Goal: Download file/media

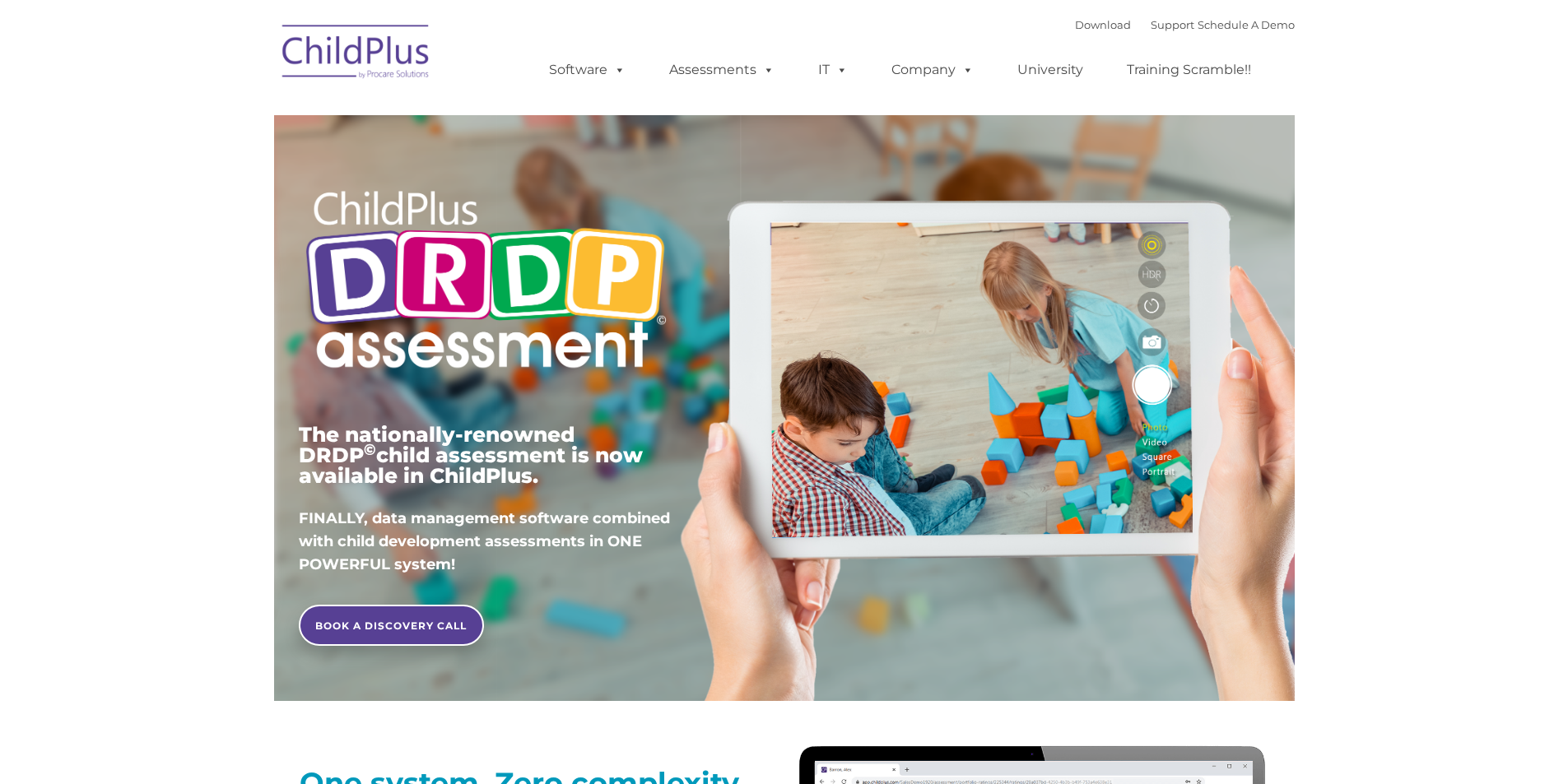
type input ""
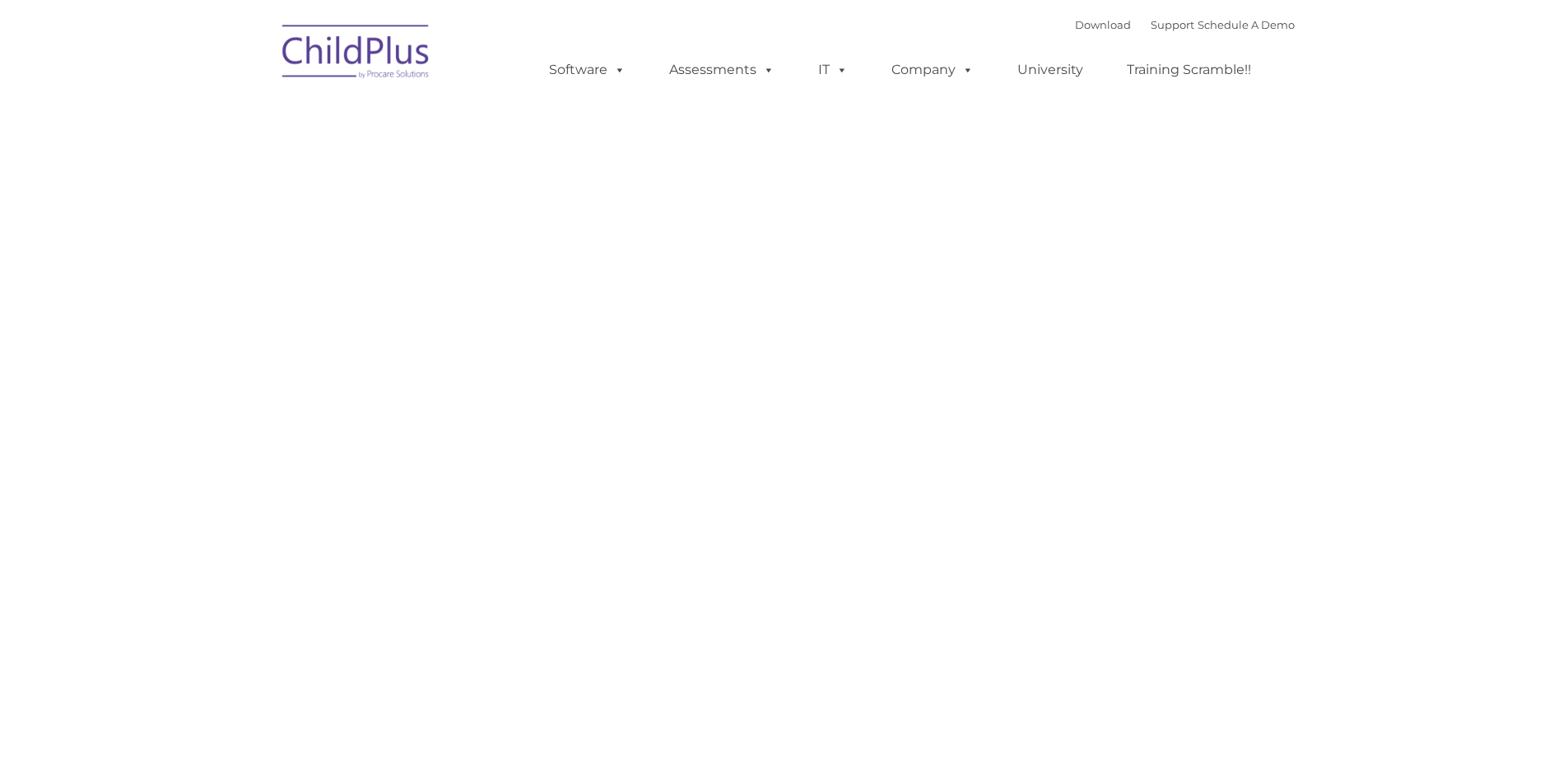
type input ""
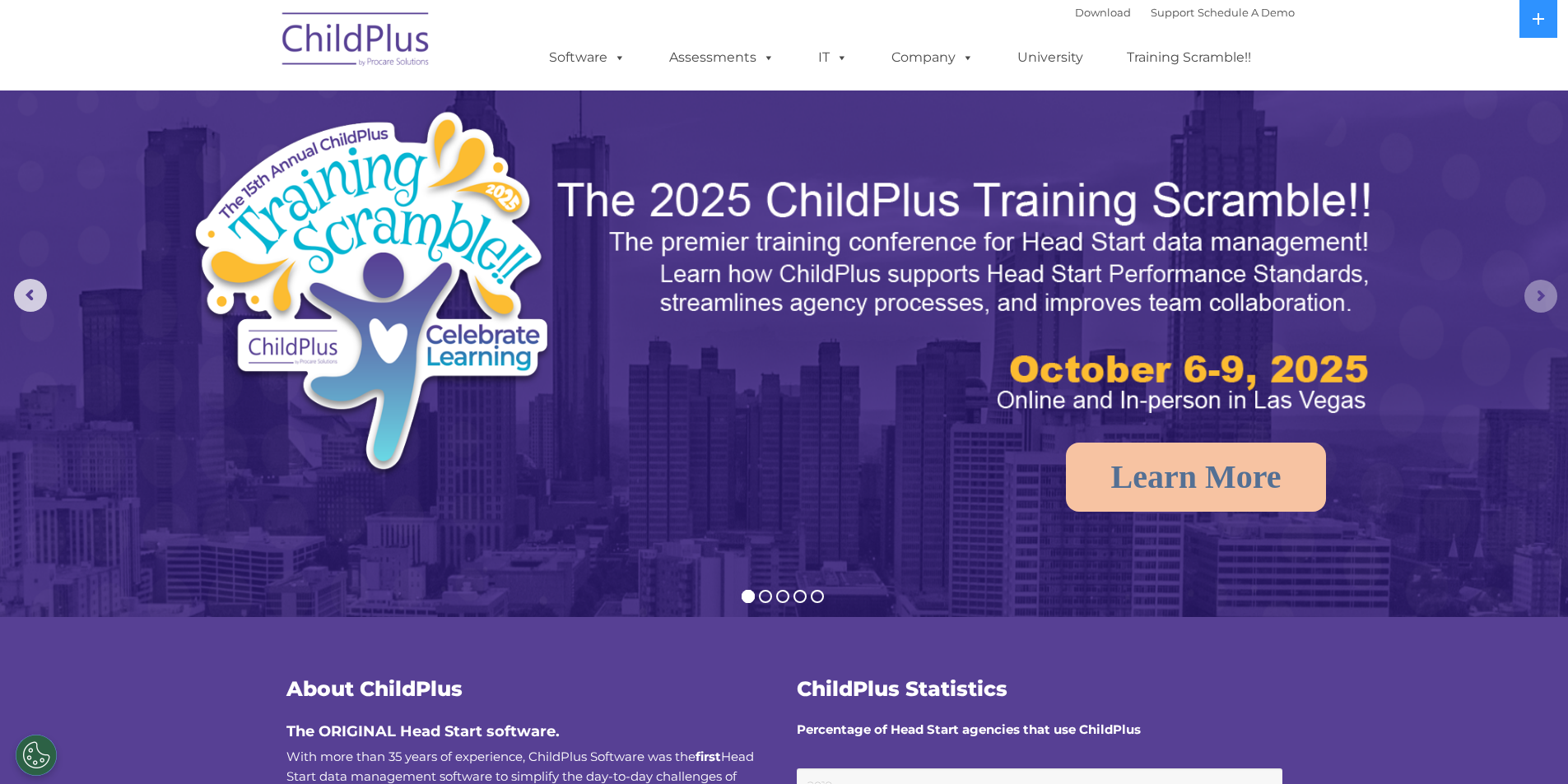
click at [1539, 284] on rs-arrow at bounding box center [1541, 296] width 33 height 33
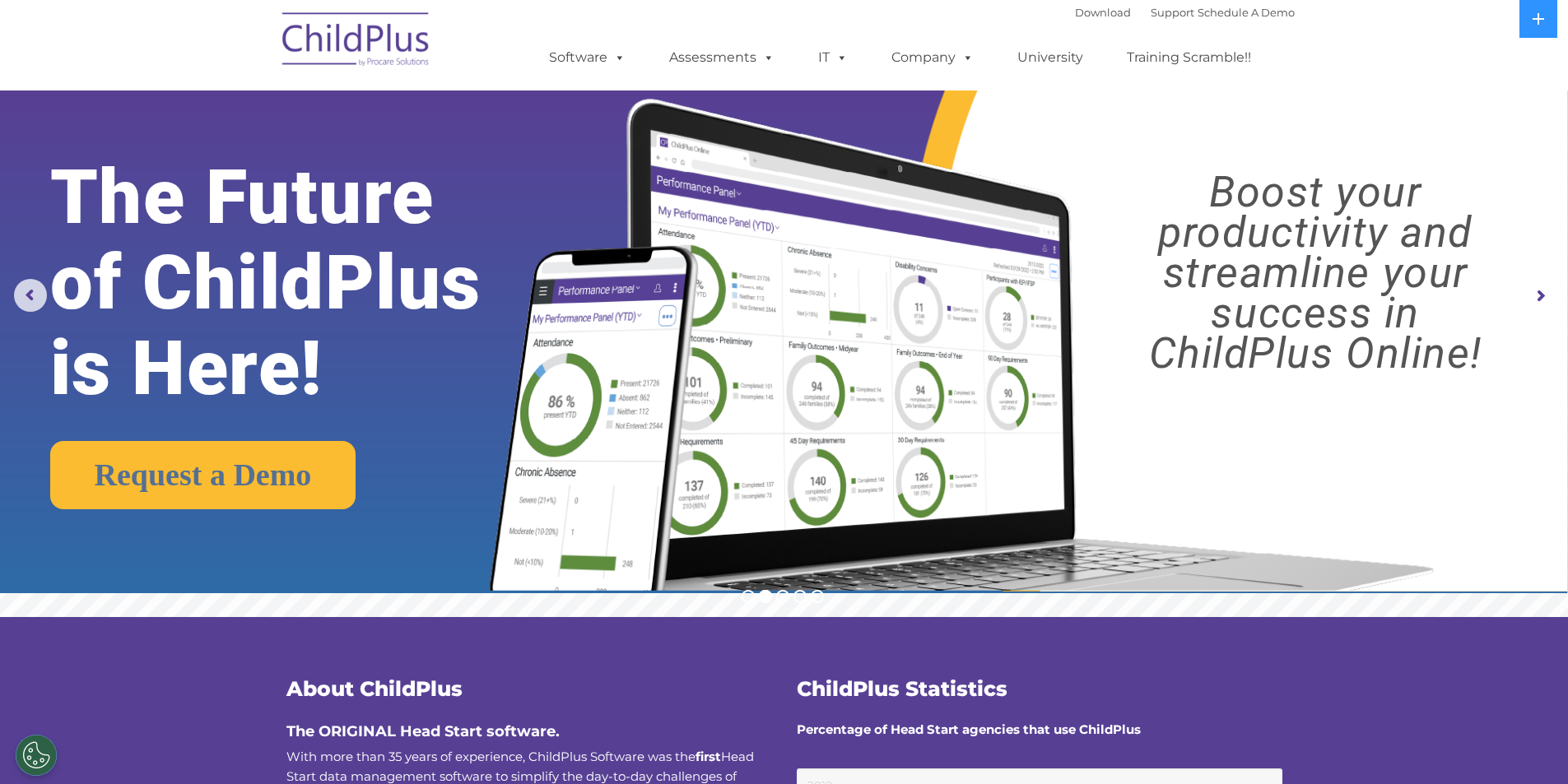
click at [1539, 288] on rs-arrow at bounding box center [1541, 296] width 33 height 33
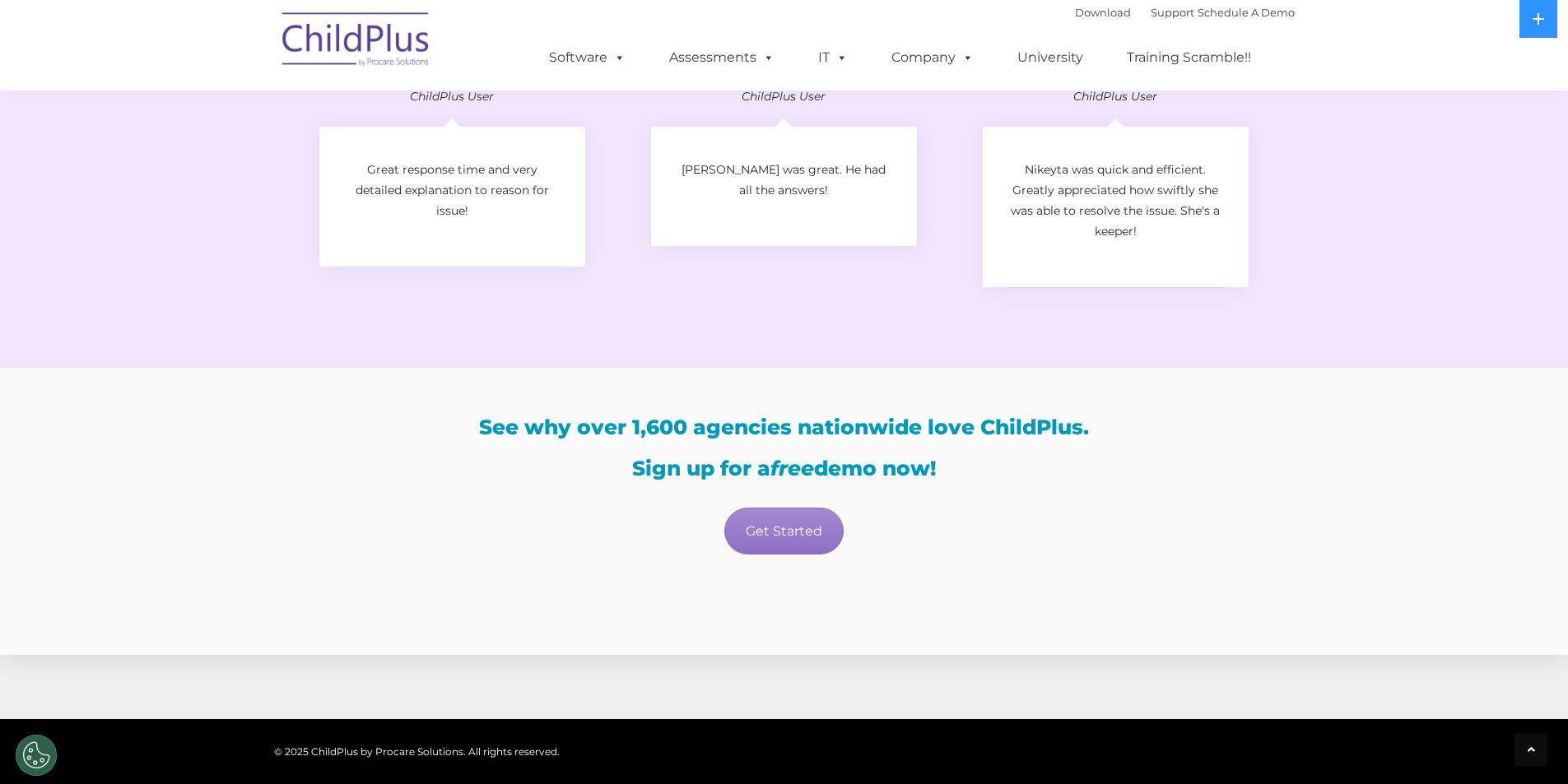
scroll to position [3232, 0]
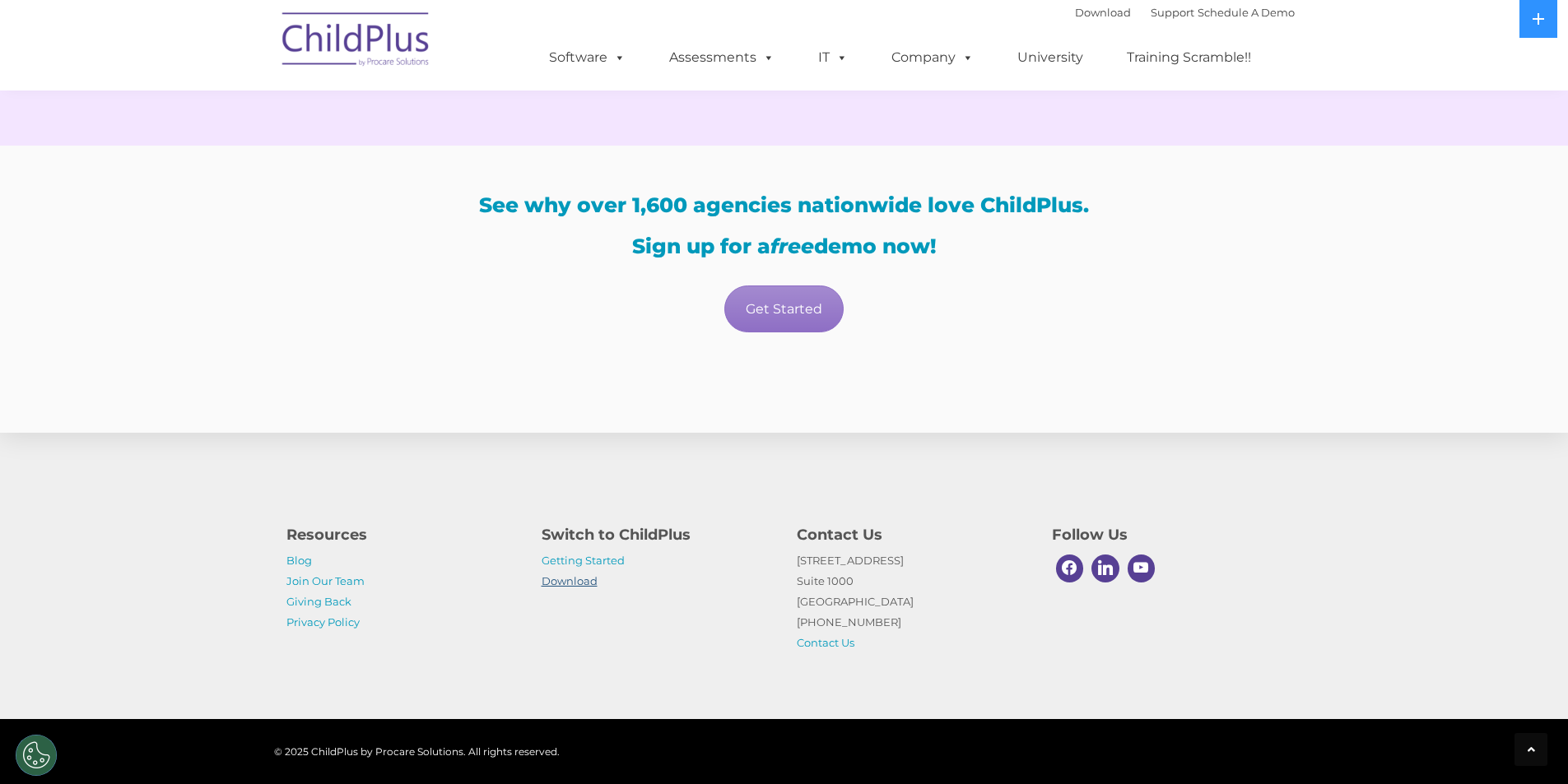
click at [571, 585] on link "Download" at bounding box center [569, 581] width 56 height 13
